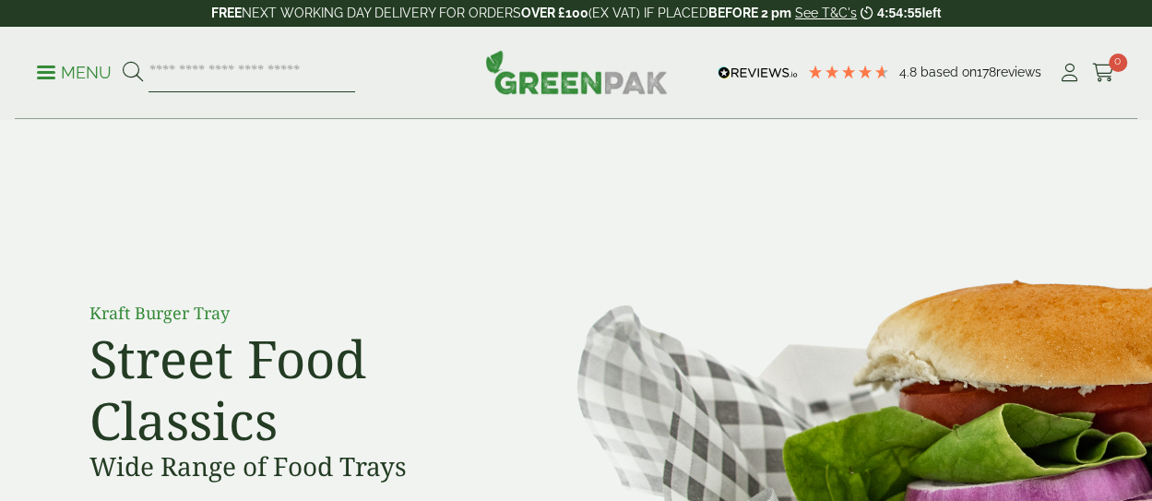
click at [277, 77] on input "search" at bounding box center [251, 72] width 207 height 39
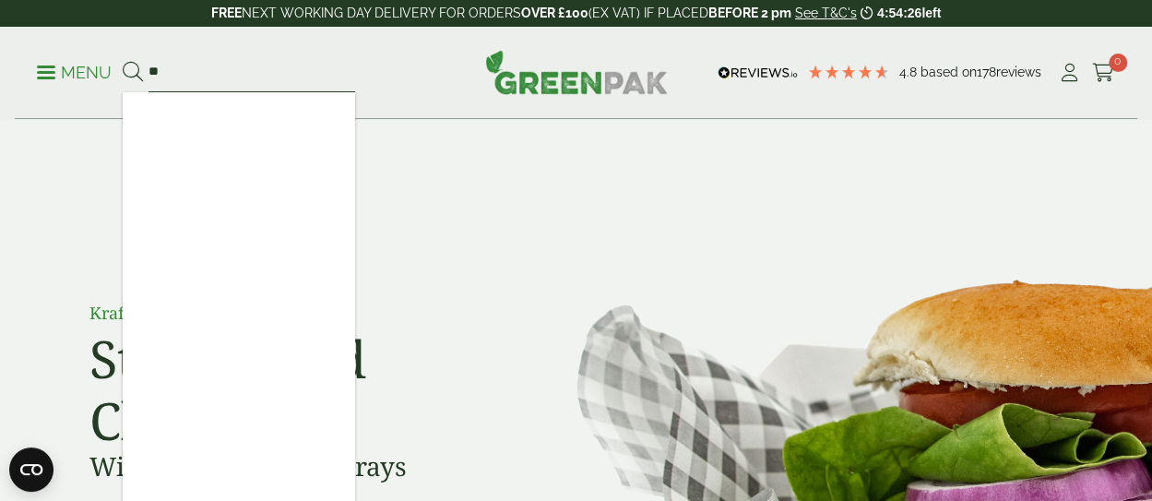
type input "*"
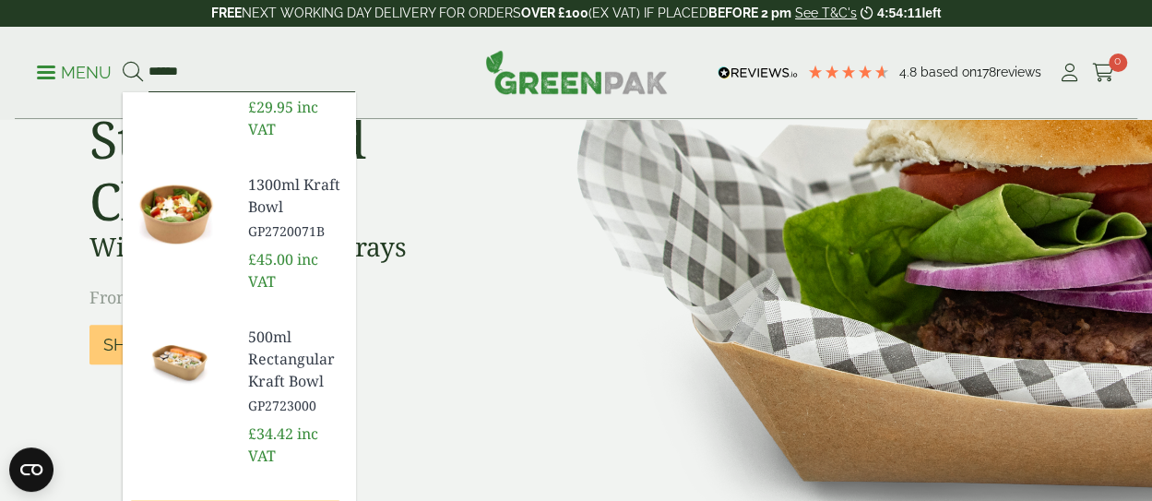
scroll to position [277, 0]
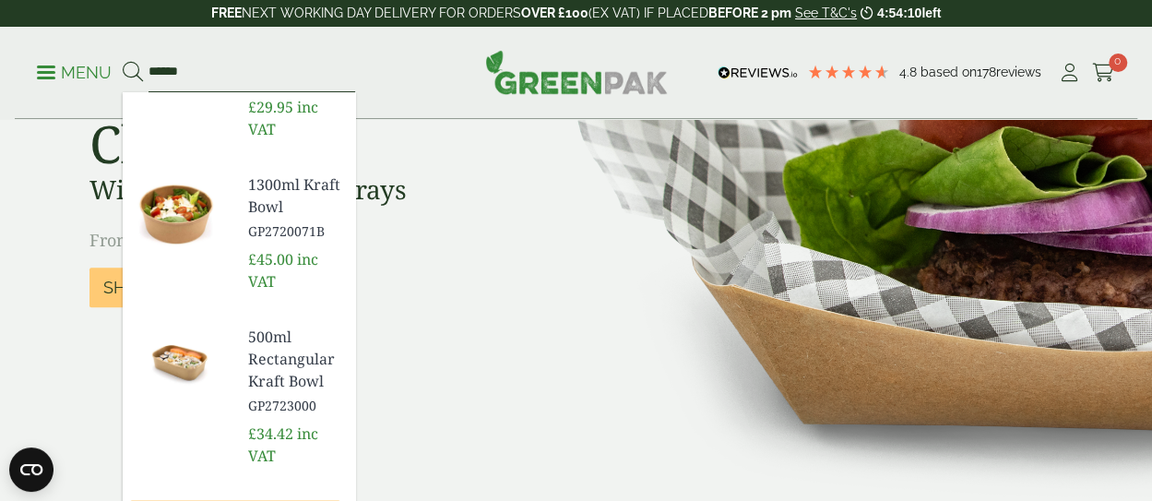
type input "*****"
click at [273, 356] on span "500ml Rectangular Kraft Bowl" at bounding box center [294, 358] width 92 height 66
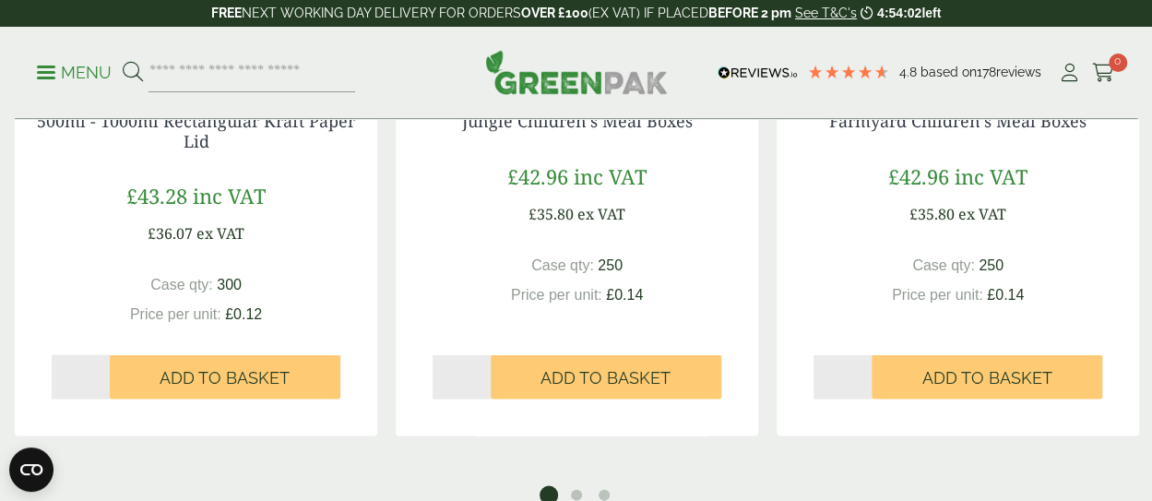
scroll to position [1752, 0]
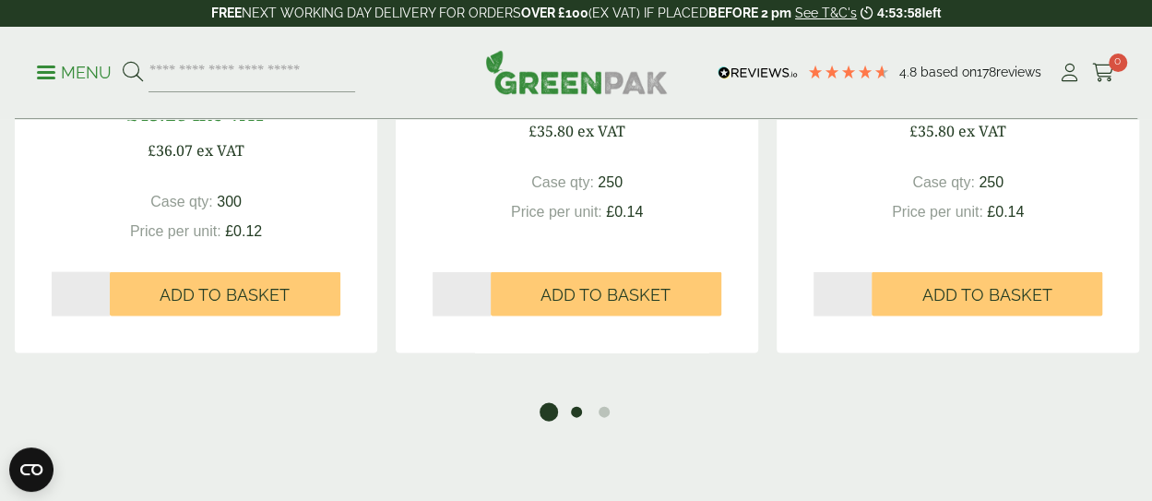
click at [573, 416] on button "2" at bounding box center [576, 412] width 18 height 18
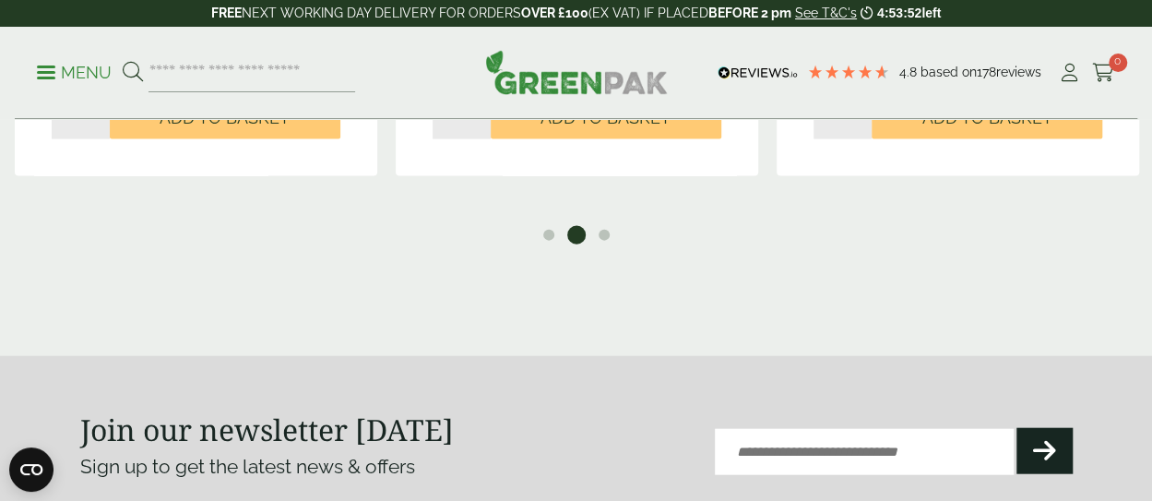
scroll to position [1936, 0]
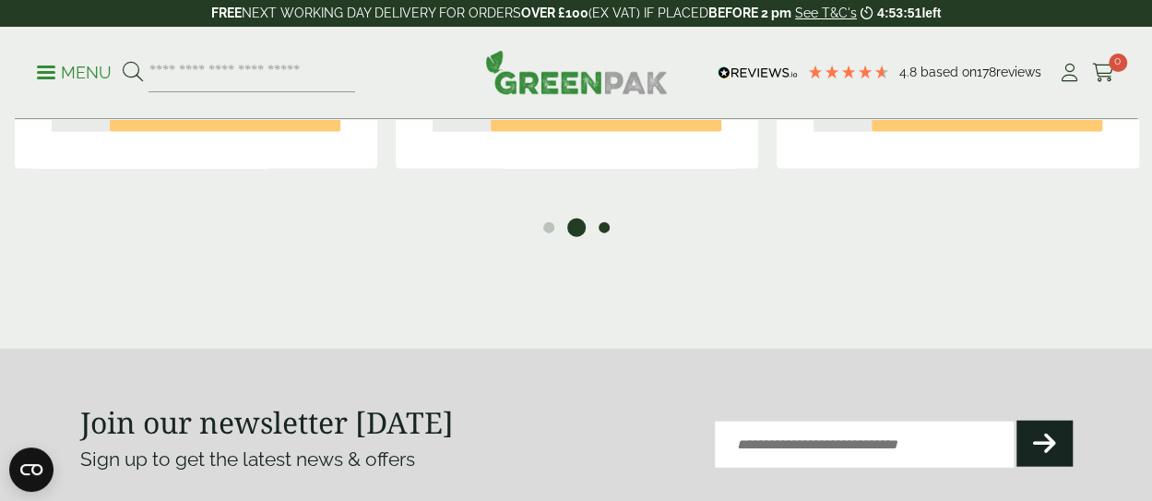
click at [607, 231] on button "3" at bounding box center [604, 228] width 18 height 18
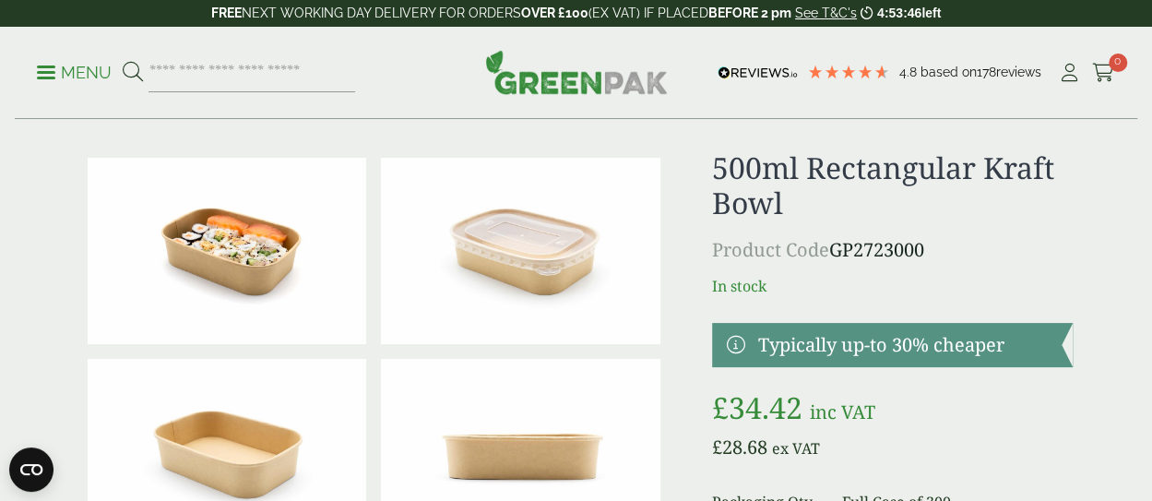
scroll to position [0, 0]
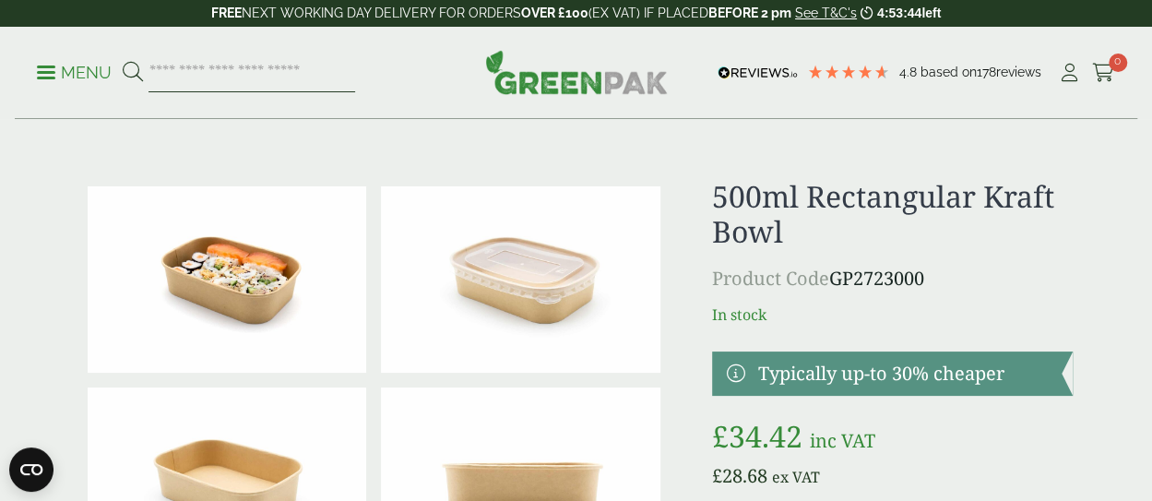
click at [301, 82] on input "search" at bounding box center [251, 72] width 207 height 39
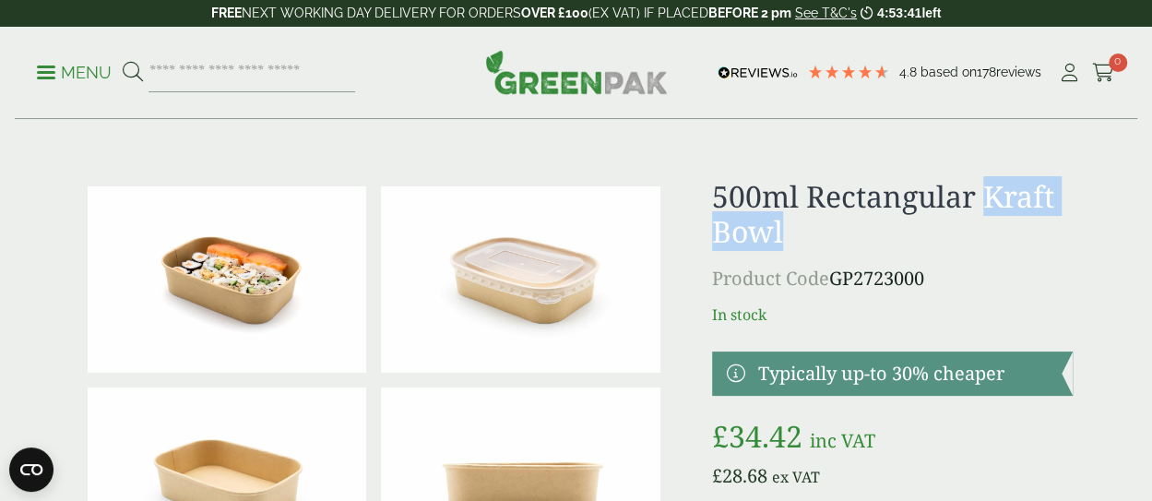
drag, startPoint x: 984, startPoint y: 199, endPoint x: 985, endPoint y: 230, distance: 30.4
click at [985, 230] on h1 "500ml Rectangular Kraft Bowl" at bounding box center [892, 214] width 360 height 71
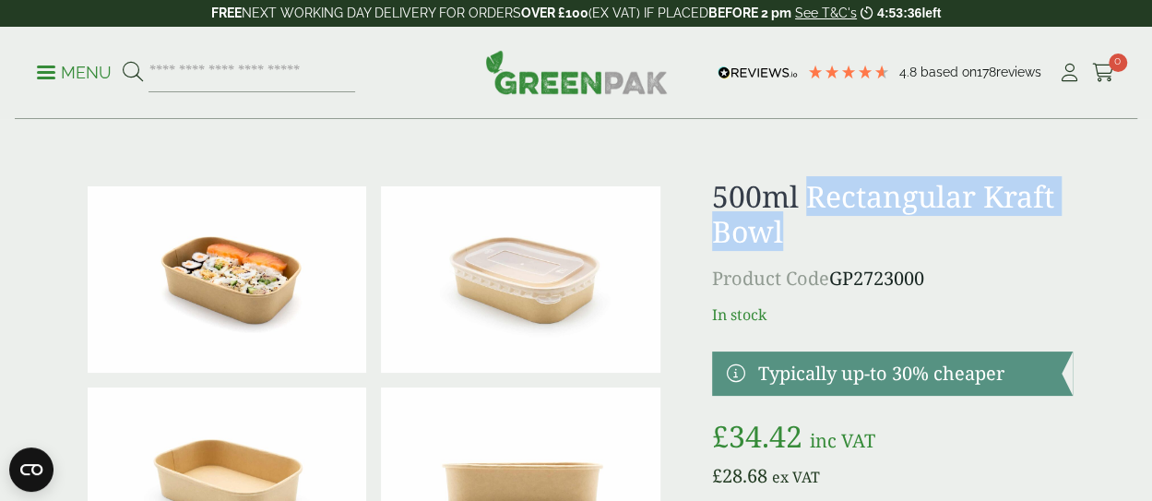
drag, startPoint x: 804, startPoint y: 189, endPoint x: 825, endPoint y: 220, distance: 37.8
click at [825, 220] on h1 "500ml Rectangular Kraft Bowl" at bounding box center [892, 214] width 360 height 71
copy h1 "Rectangular Kraft Bowl"
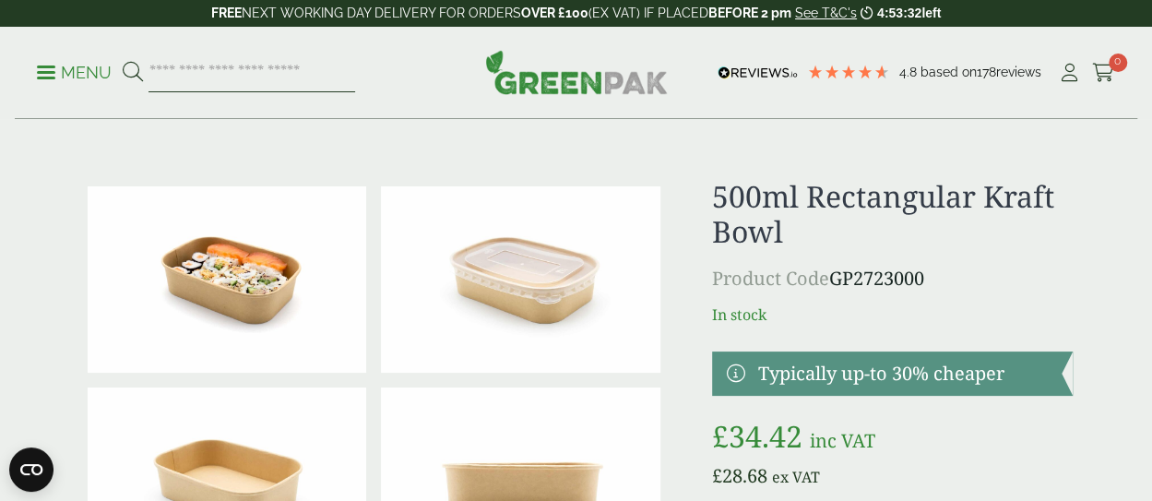
click at [310, 80] on input "search" at bounding box center [251, 72] width 207 height 39
paste input "**********"
type input "**********"
click at [123, 61] on button at bounding box center [133, 73] width 20 height 24
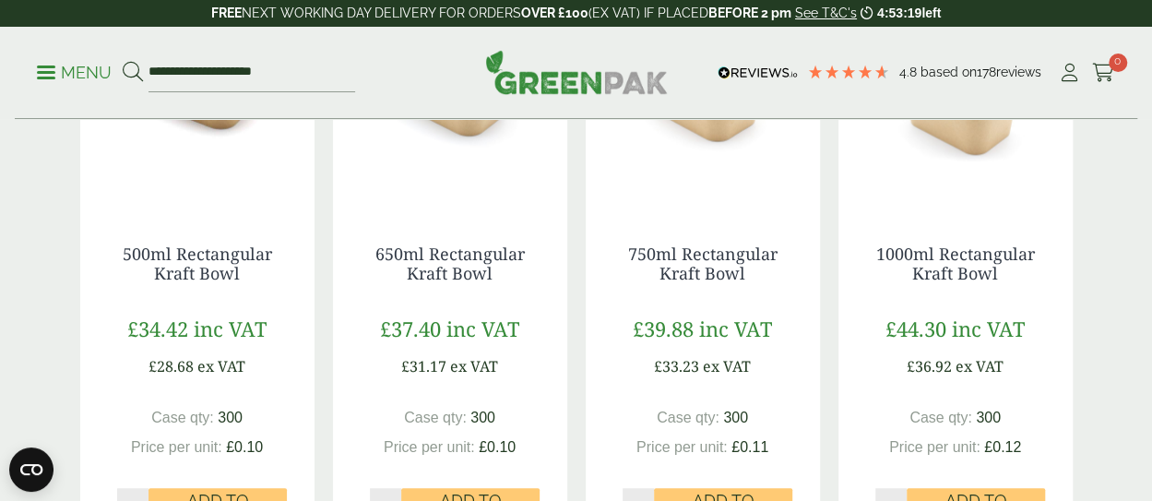
scroll to position [461, 0]
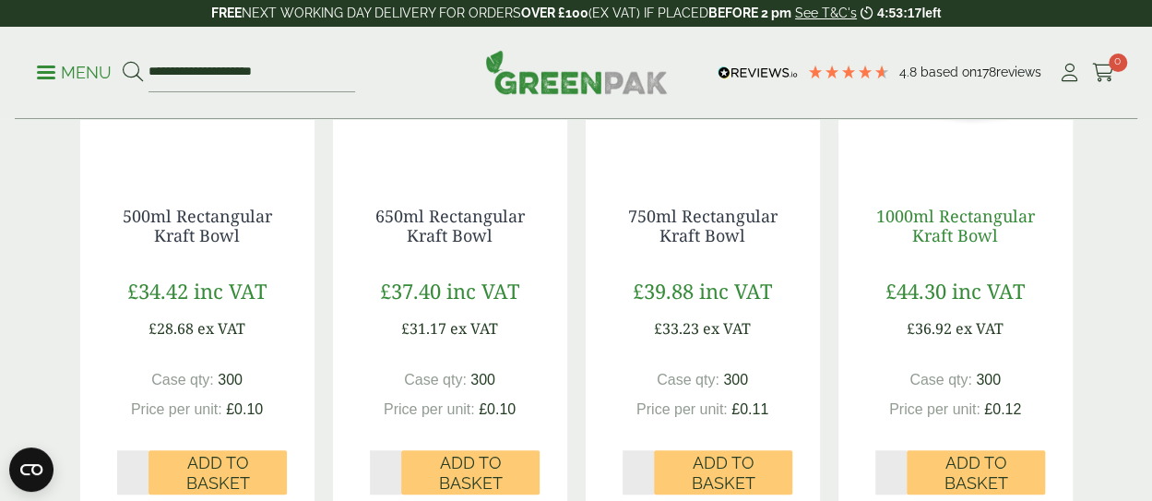
click at [926, 222] on link "1000ml Rectangular Kraft Bowl" at bounding box center [955, 226] width 159 height 42
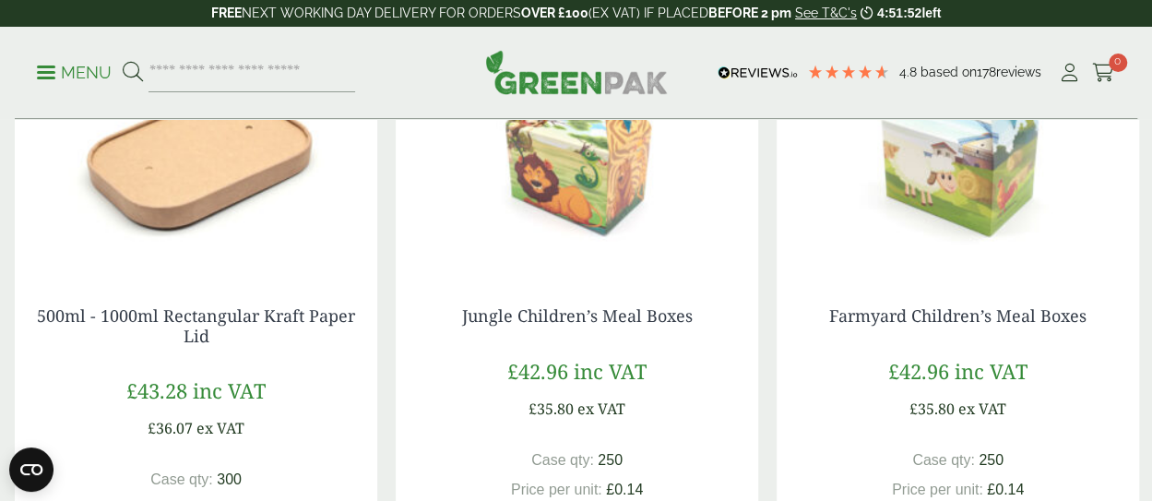
scroll to position [1752, 0]
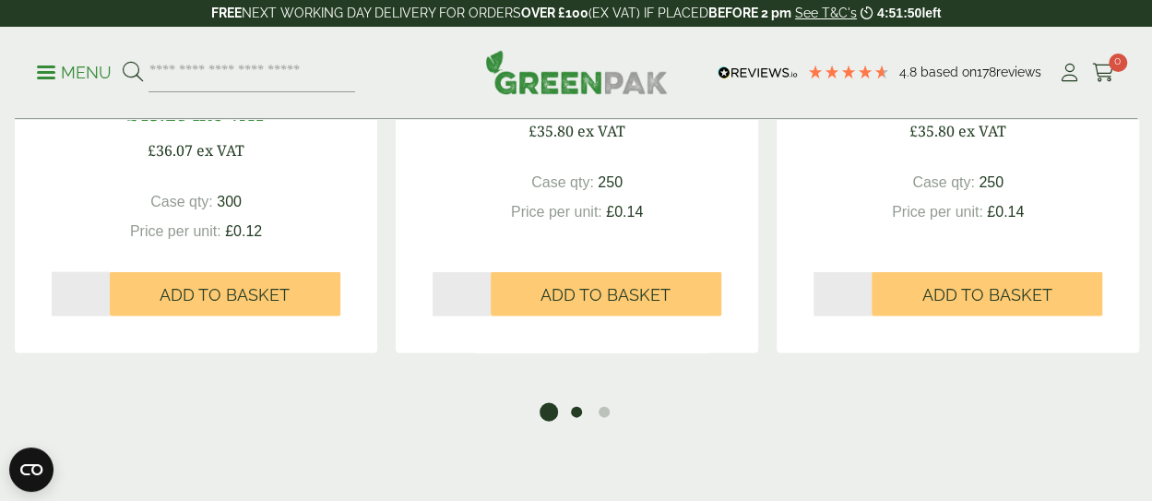
click at [571, 410] on button "2" at bounding box center [576, 412] width 18 height 18
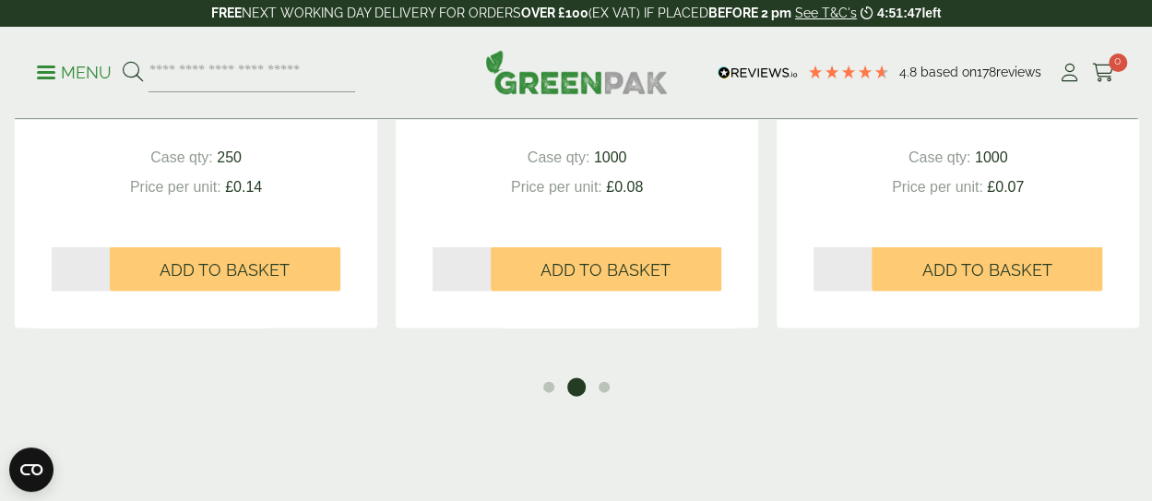
scroll to position [1844, 0]
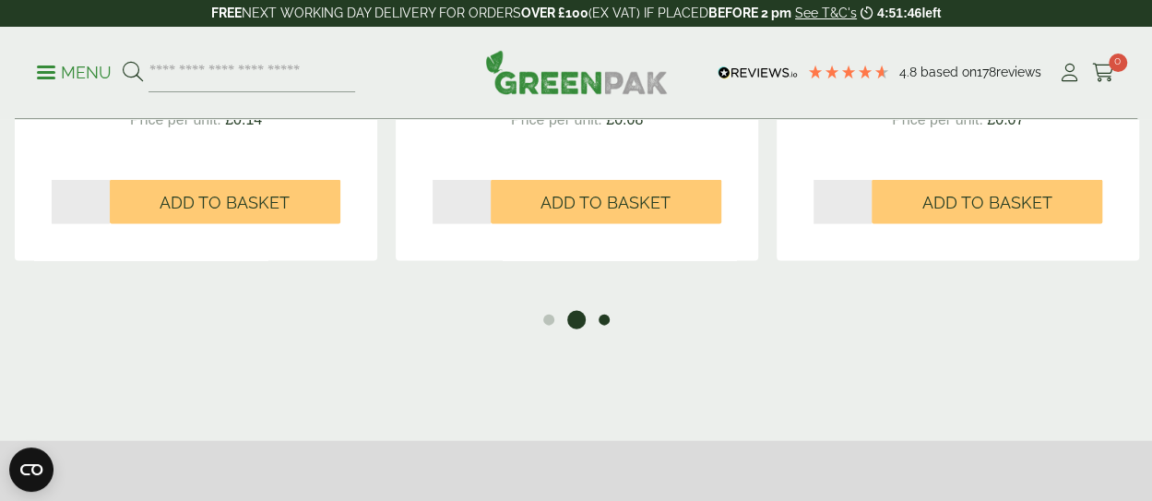
click at [611, 325] on button "3" at bounding box center [604, 320] width 18 height 18
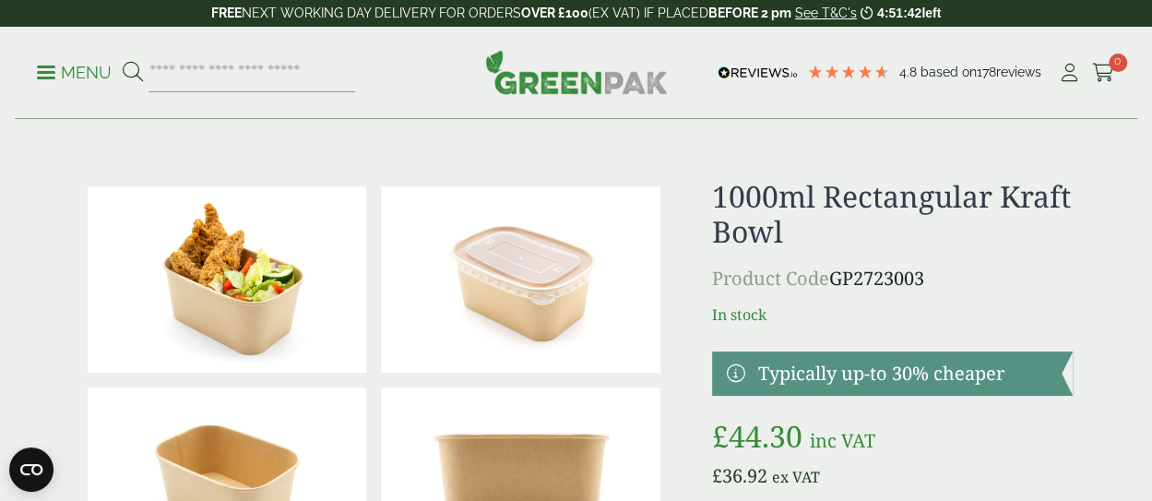
scroll to position [0, 0]
